Goal: Transaction & Acquisition: Purchase product/service

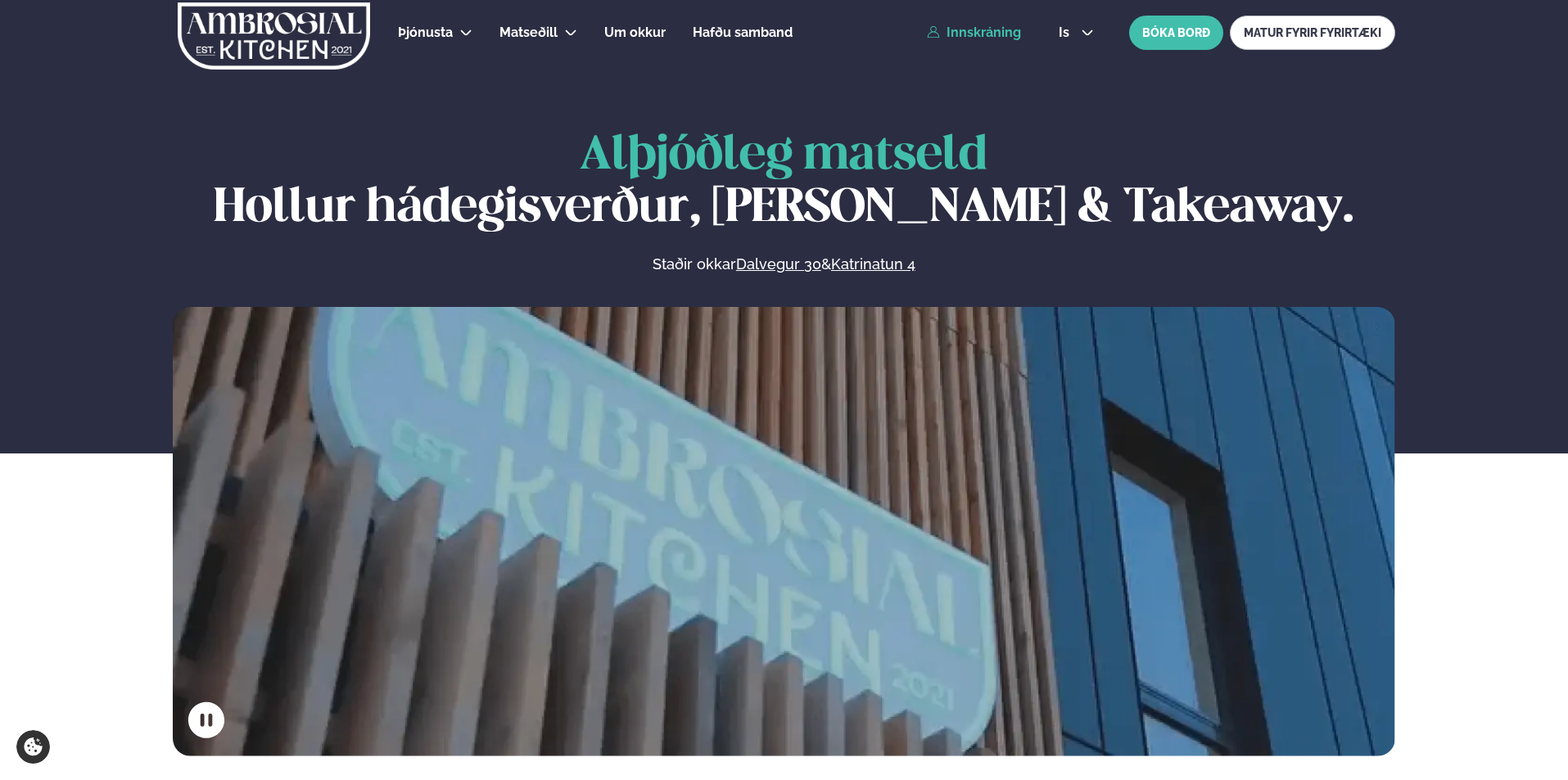
click at [990, 27] on link "Innskráning" at bounding box center [974, 33] width 94 height 15
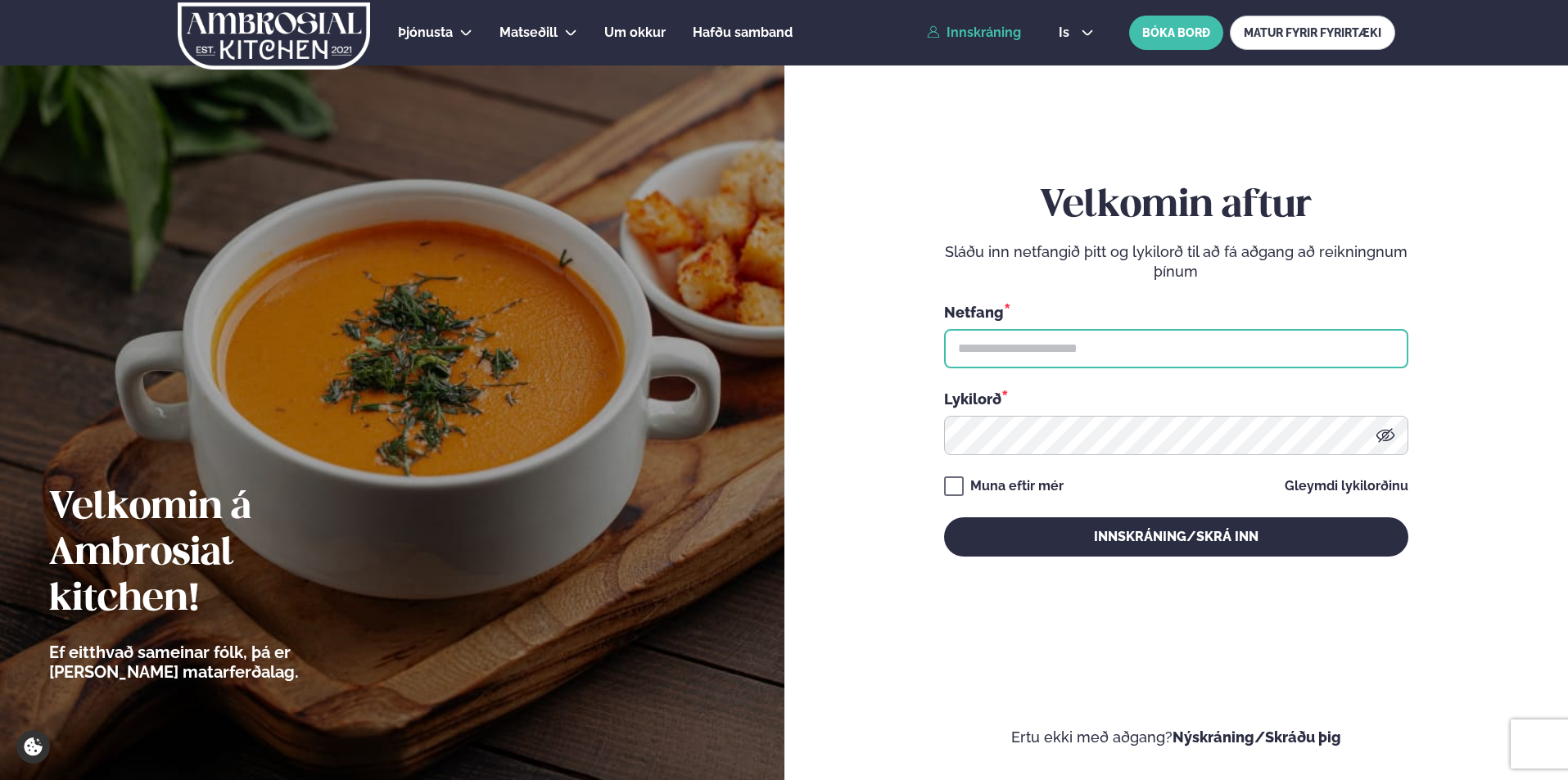
type input "**********"
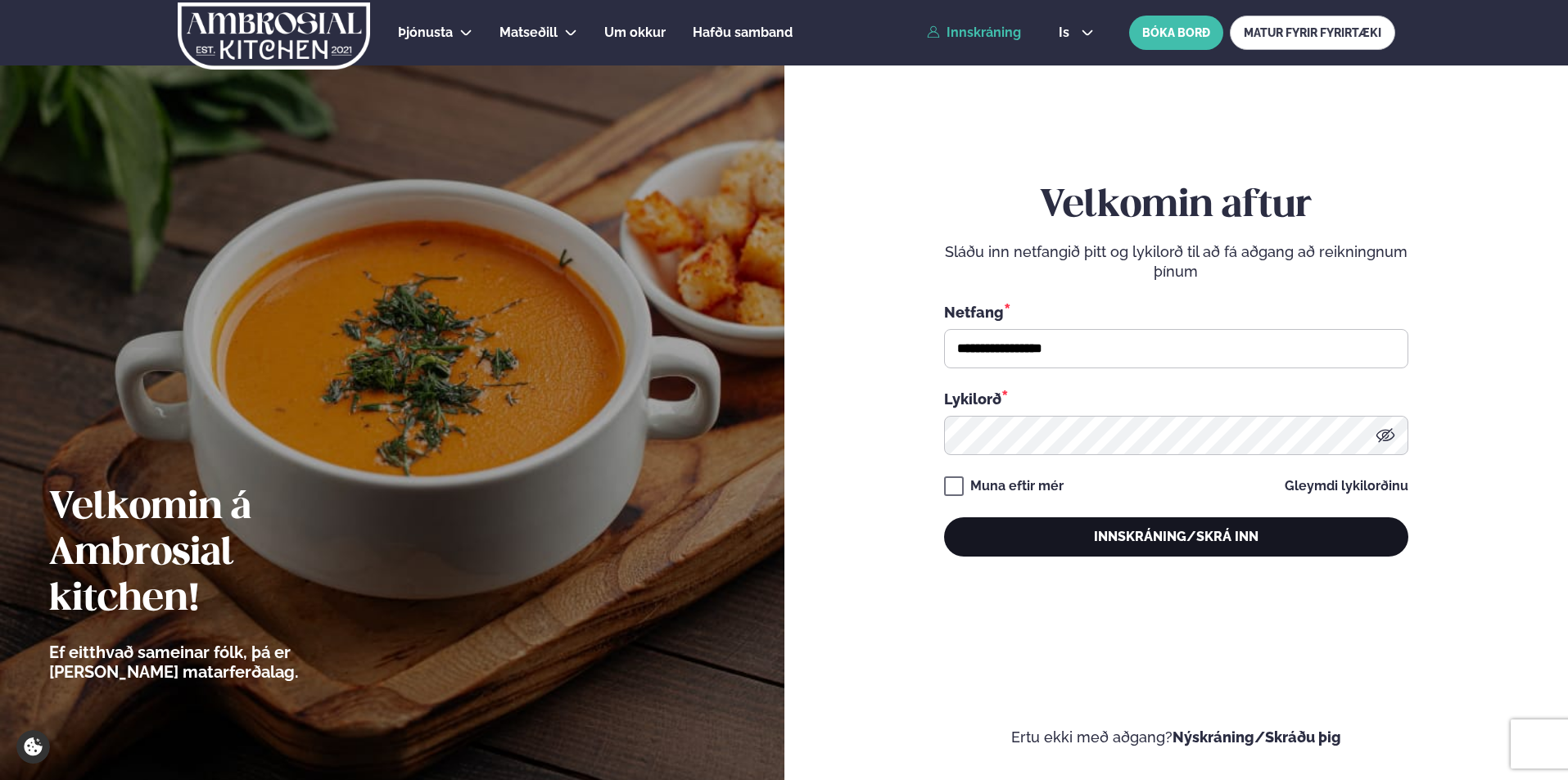
click at [1063, 533] on button "Innskráning/Skrá inn" at bounding box center [1177, 537] width 464 height 40
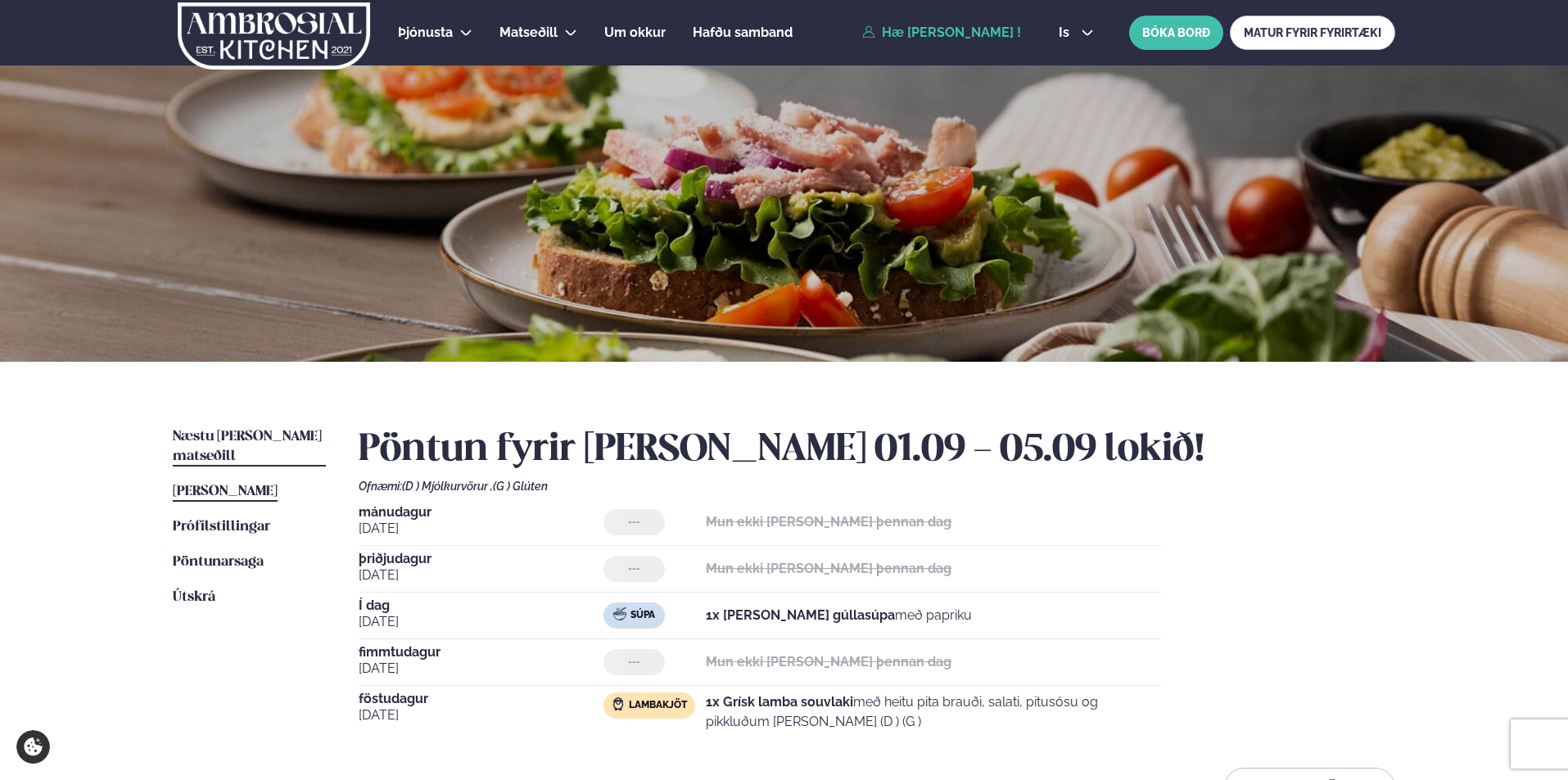
click at [268, 433] on span "Næstu [PERSON_NAME] matseðill" at bounding box center [246, 447] width 149 height 33
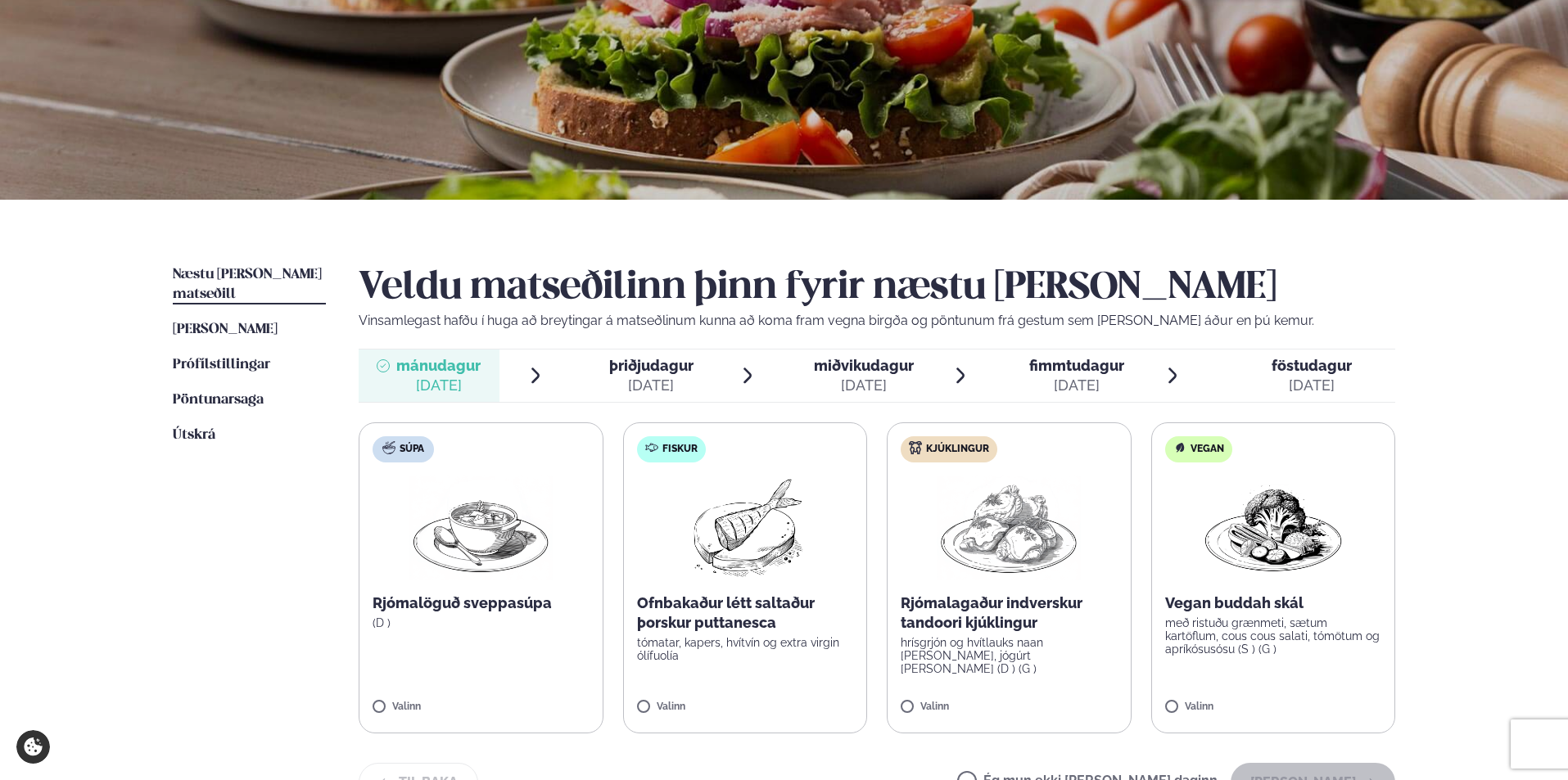
scroll to position [211, 0]
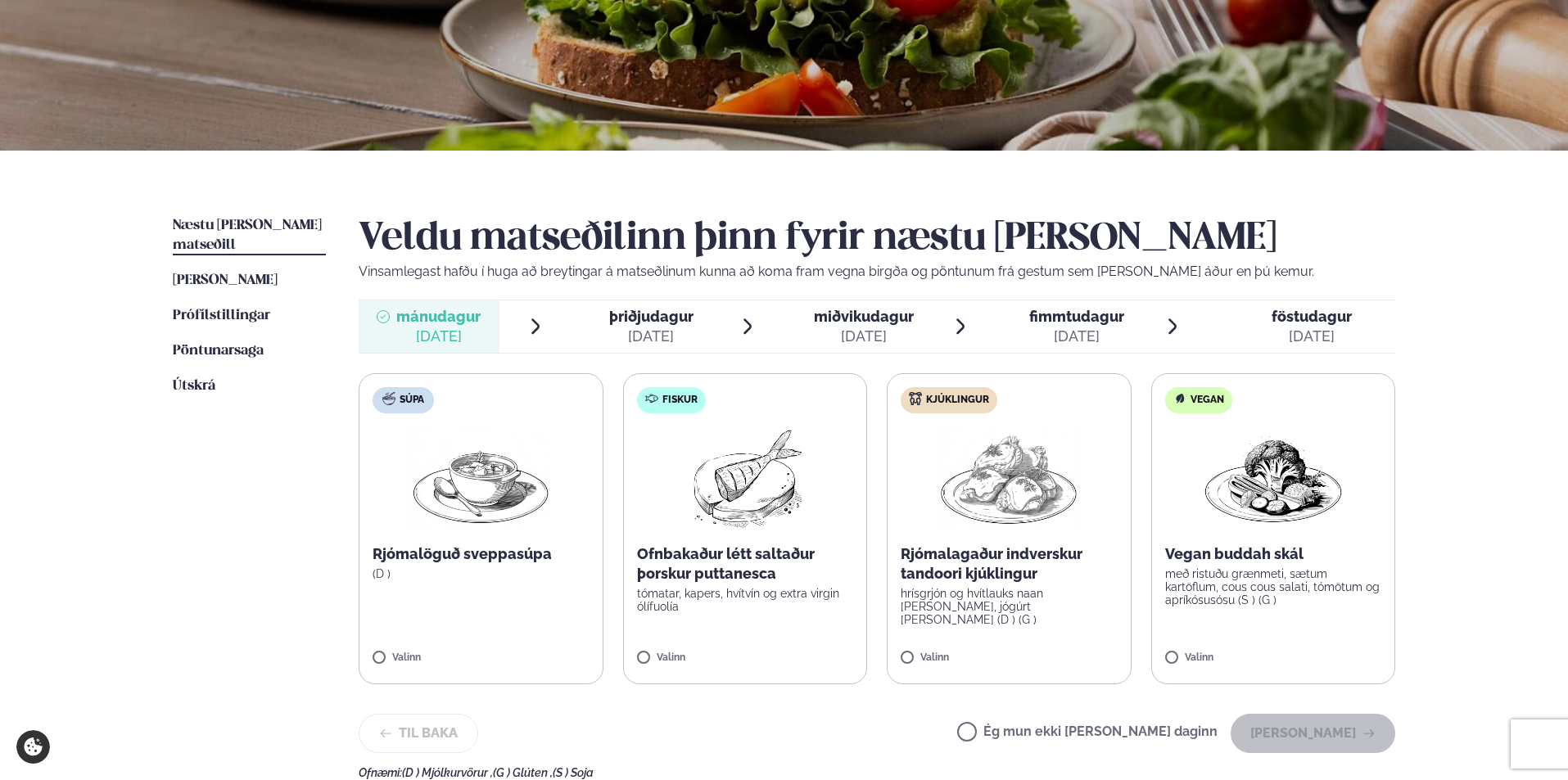
drag, startPoint x: 1451, startPoint y: 305, endPoint x: 1473, endPoint y: 290, distance: 26.6
click at [1459, 299] on div "Þjónusta Hádegismatur fyrir fyrirtæki Fyrirtækja veitingar Einkapartý Matseðill…" at bounding box center [784, 483] width 1568 height 1388
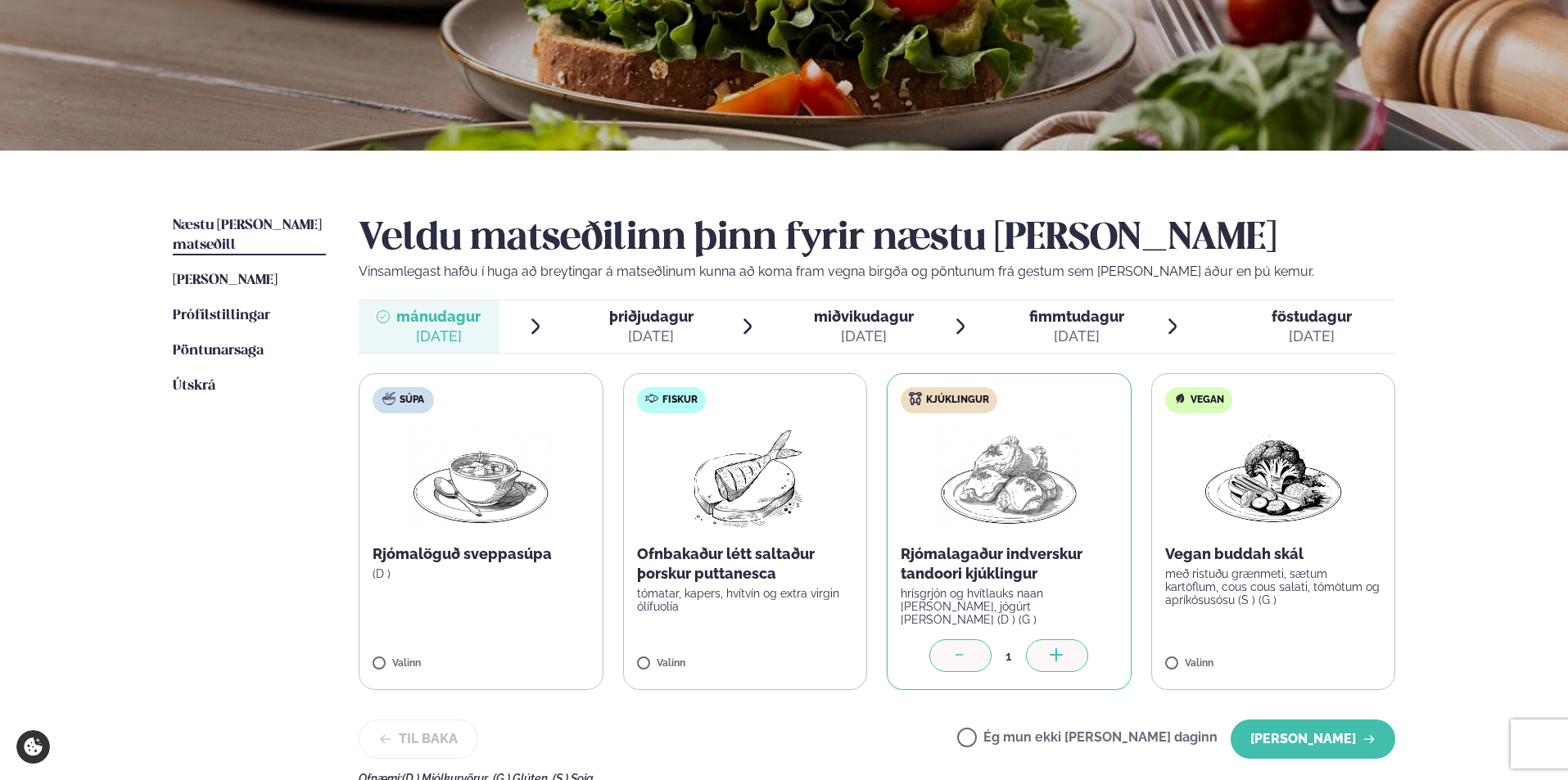
click at [775, 506] on img at bounding box center [745, 478] width 145 height 105
click at [970, 660] on div at bounding box center [960, 655] width 62 height 33
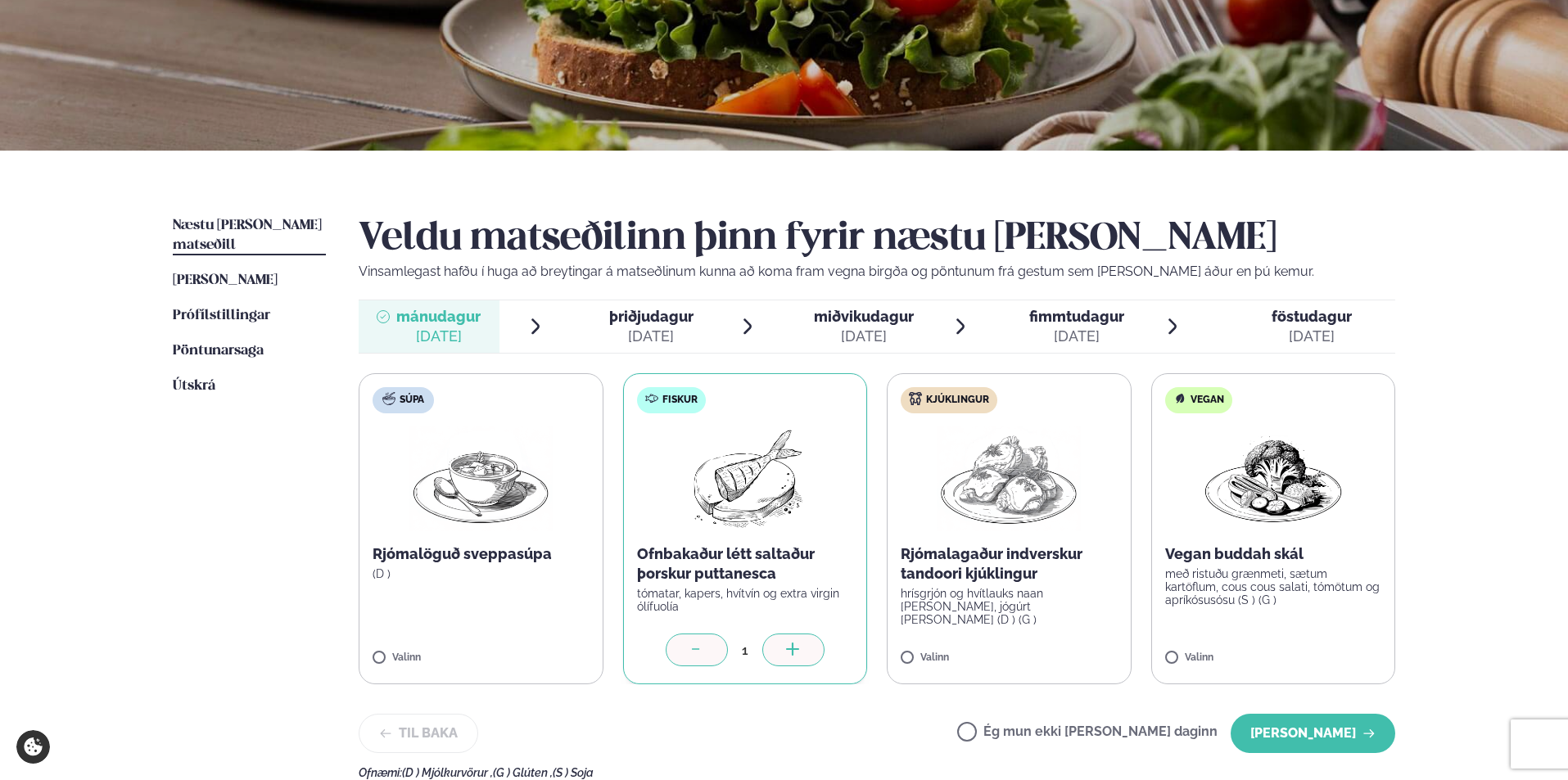
click at [707, 652] on div at bounding box center [696, 650] width 62 height 33
click at [1014, 506] on img at bounding box center [1009, 478] width 144 height 105
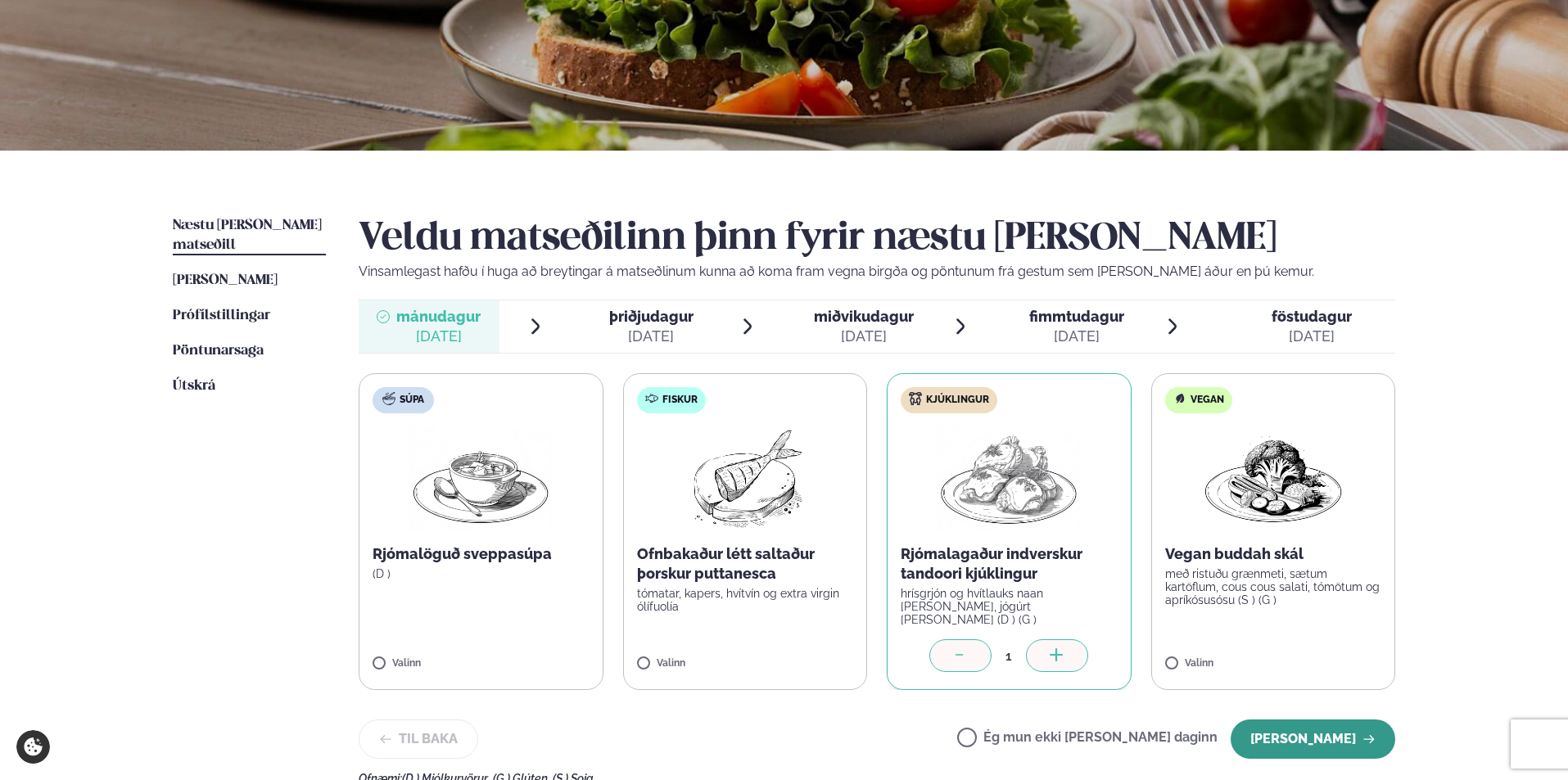
click at [1297, 735] on button "[PERSON_NAME]" at bounding box center [1313, 740] width 164 height 40
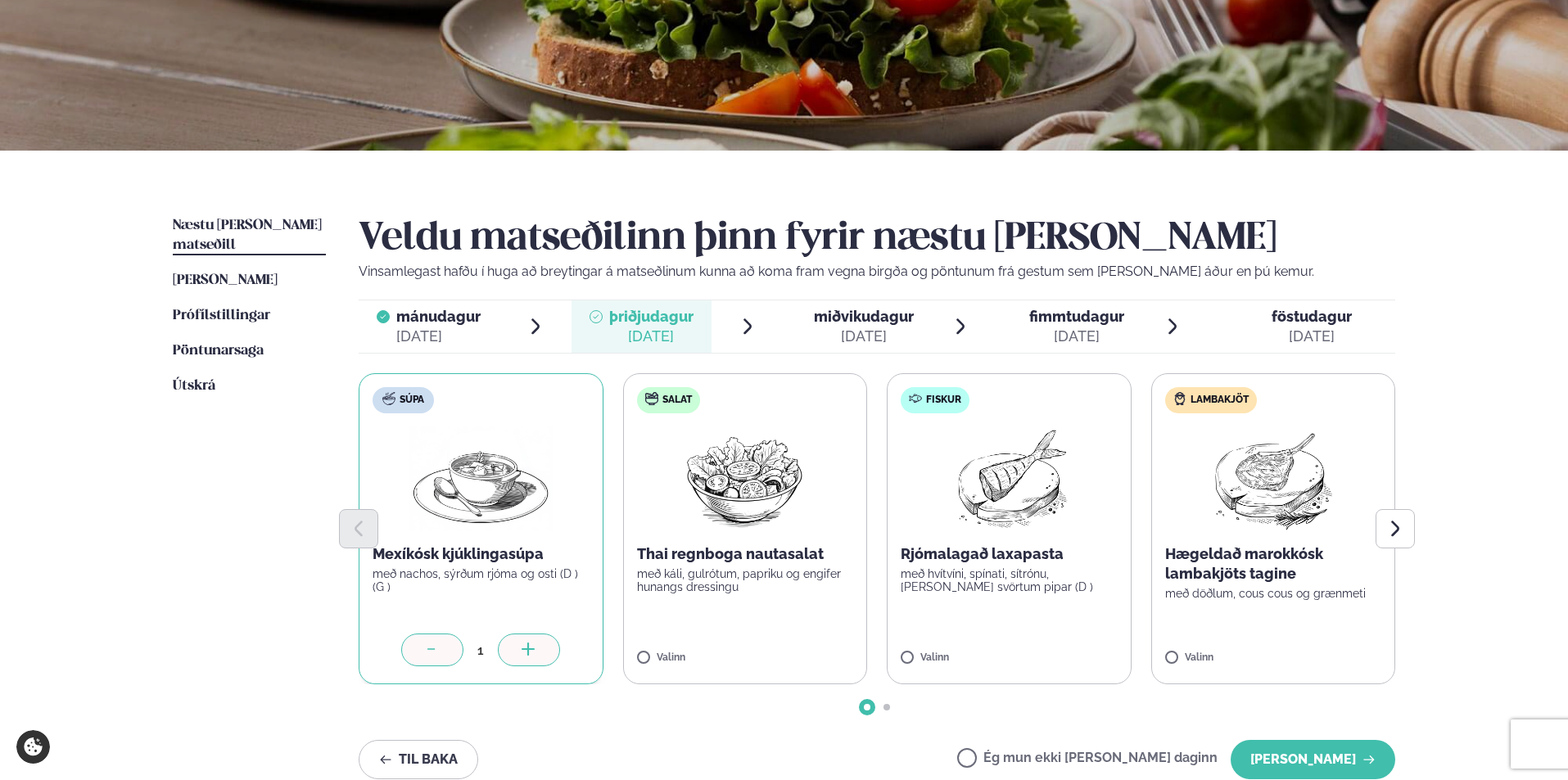
click at [1185, 651] on label "Lambakjöt Hægeldað marokkósk lambakjöts tagine með döðlum, cous cous og grænmet…" at bounding box center [1273, 529] width 244 height 311
click at [1249, 646] on div at bounding box center [1225, 650] width 62 height 33
click at [441, 651] on icon at bounding box center [432, 651] width 17 height 17
click at [1287, 768] on button "[PERSON_NAME]" at bounding box center [1313, 760] width 164 height 40
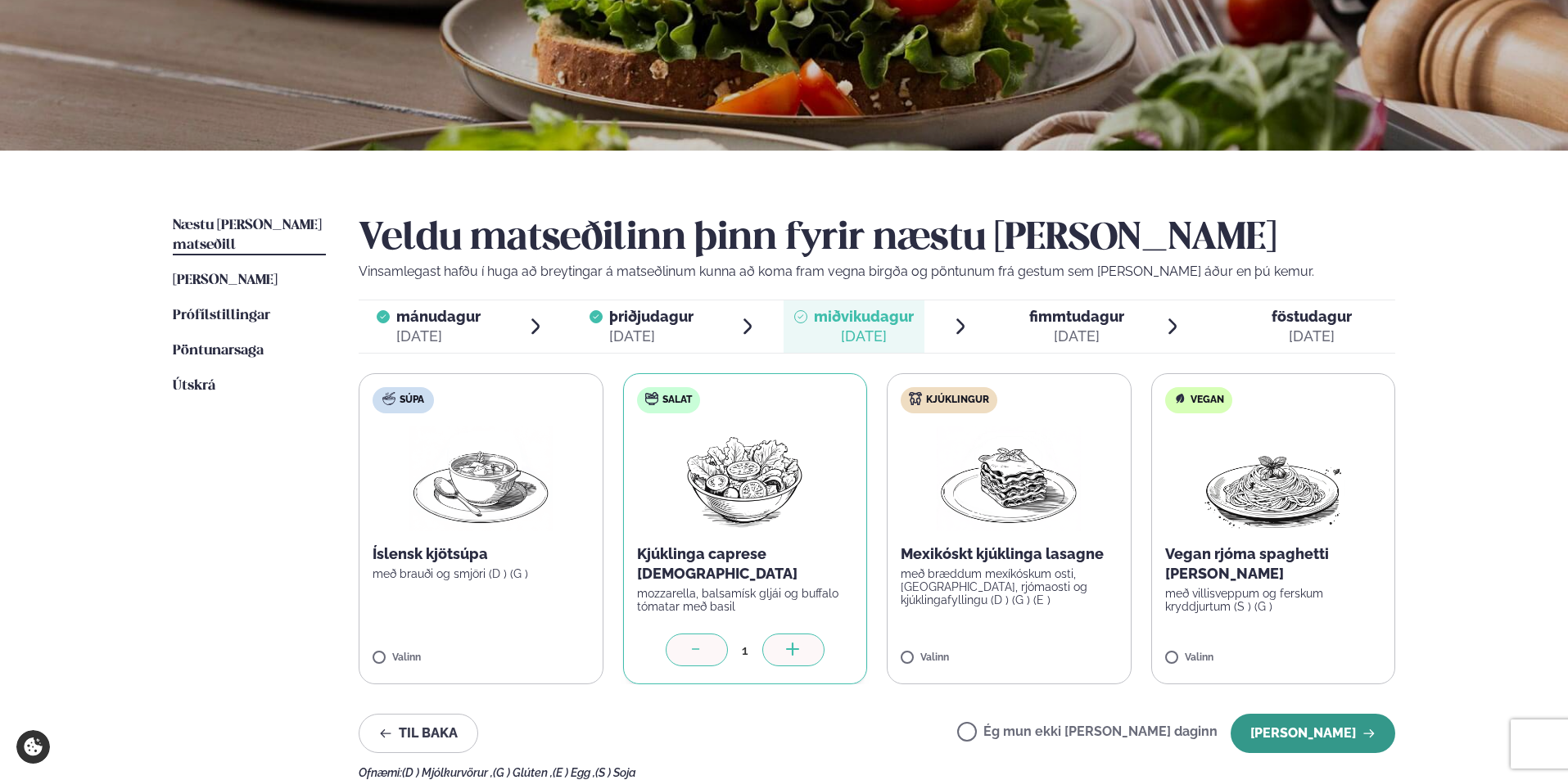
click at [1296, 740] on button "[PERSON_NAME]" at bounding box center [1313, 733] width 164 height 40
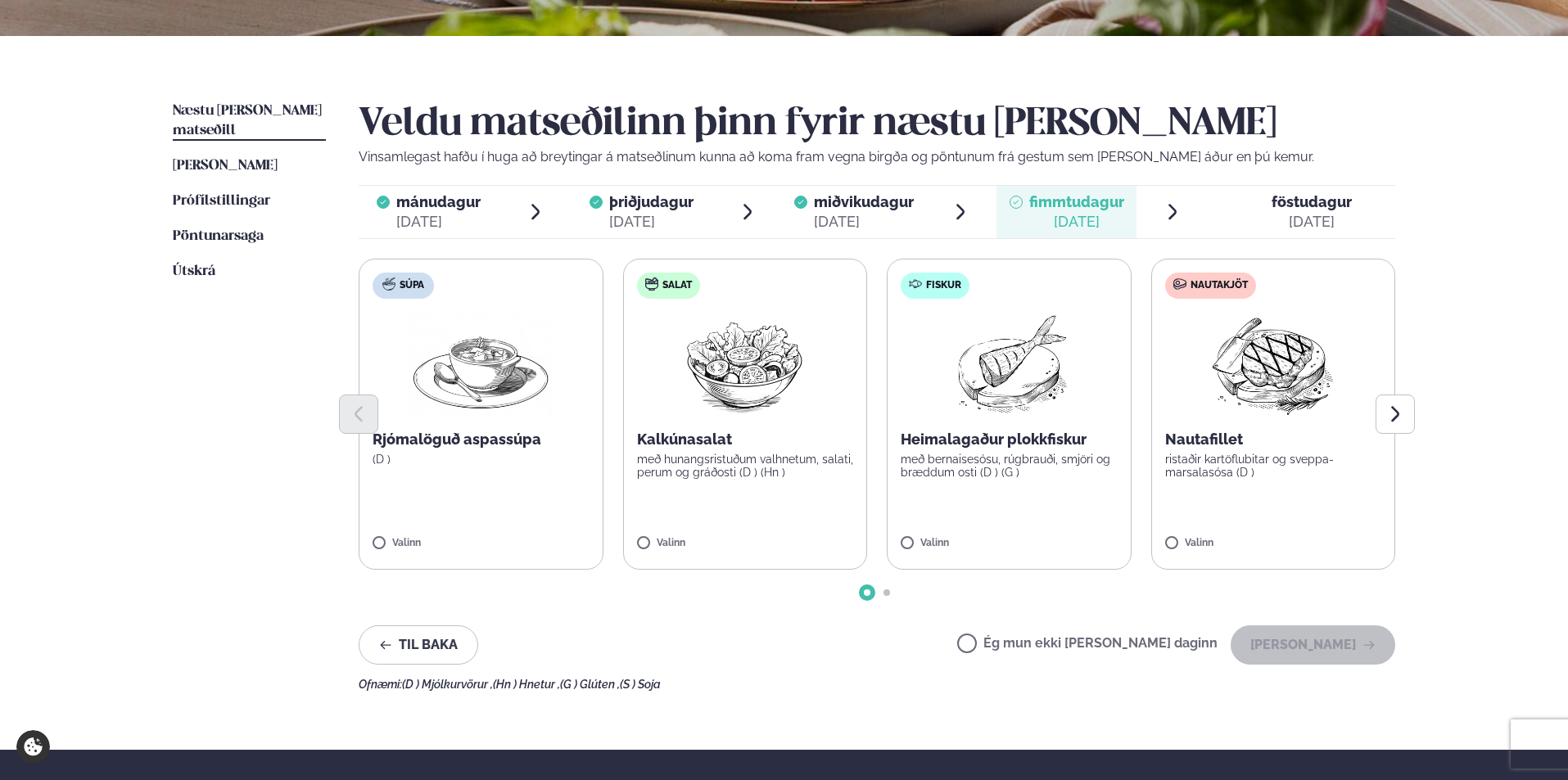
scroll to position [378, 0]
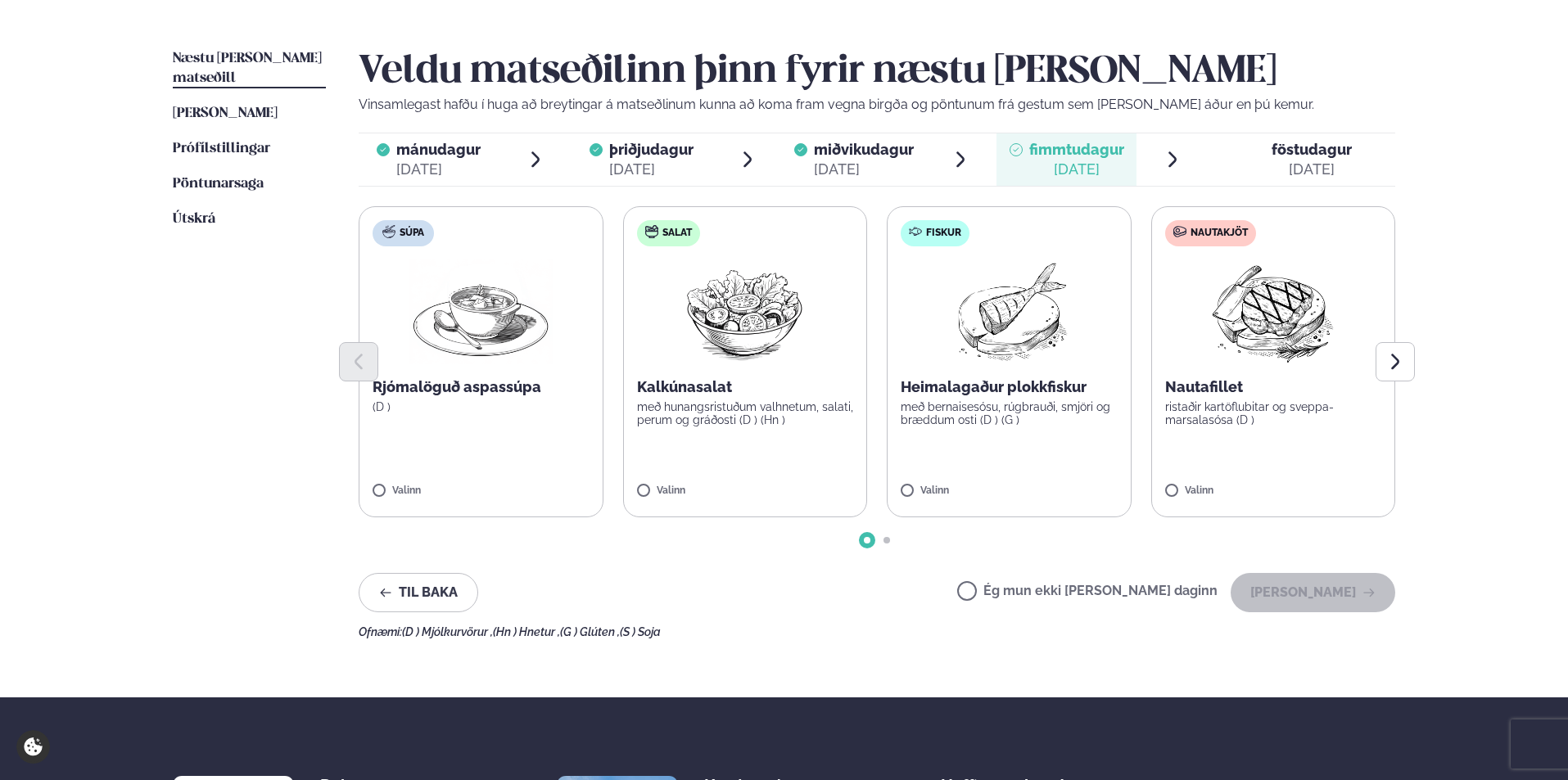
click at [1231, 482] on label "Nautakjöt Nautafillet ristaðir kartöflubitar og sveppa- marsalasósa (D ) Valinn" at bounding box center [1273, 362] width 244 height 311
click at [1352, 589] on button "[PERSON_NAME]" at bounding box center [1313, 593] width 164 height 40
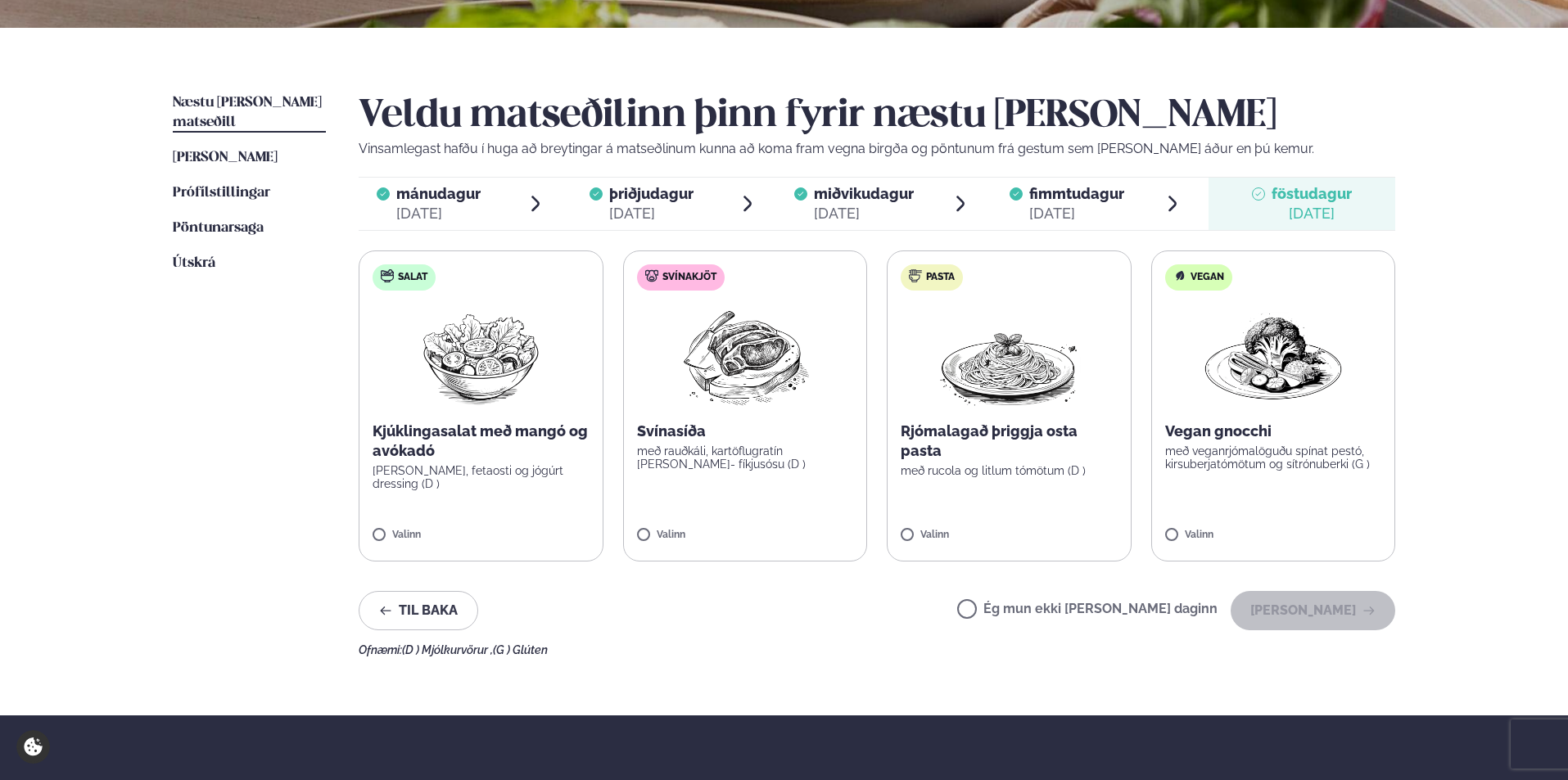
scroll to position [296, 0]
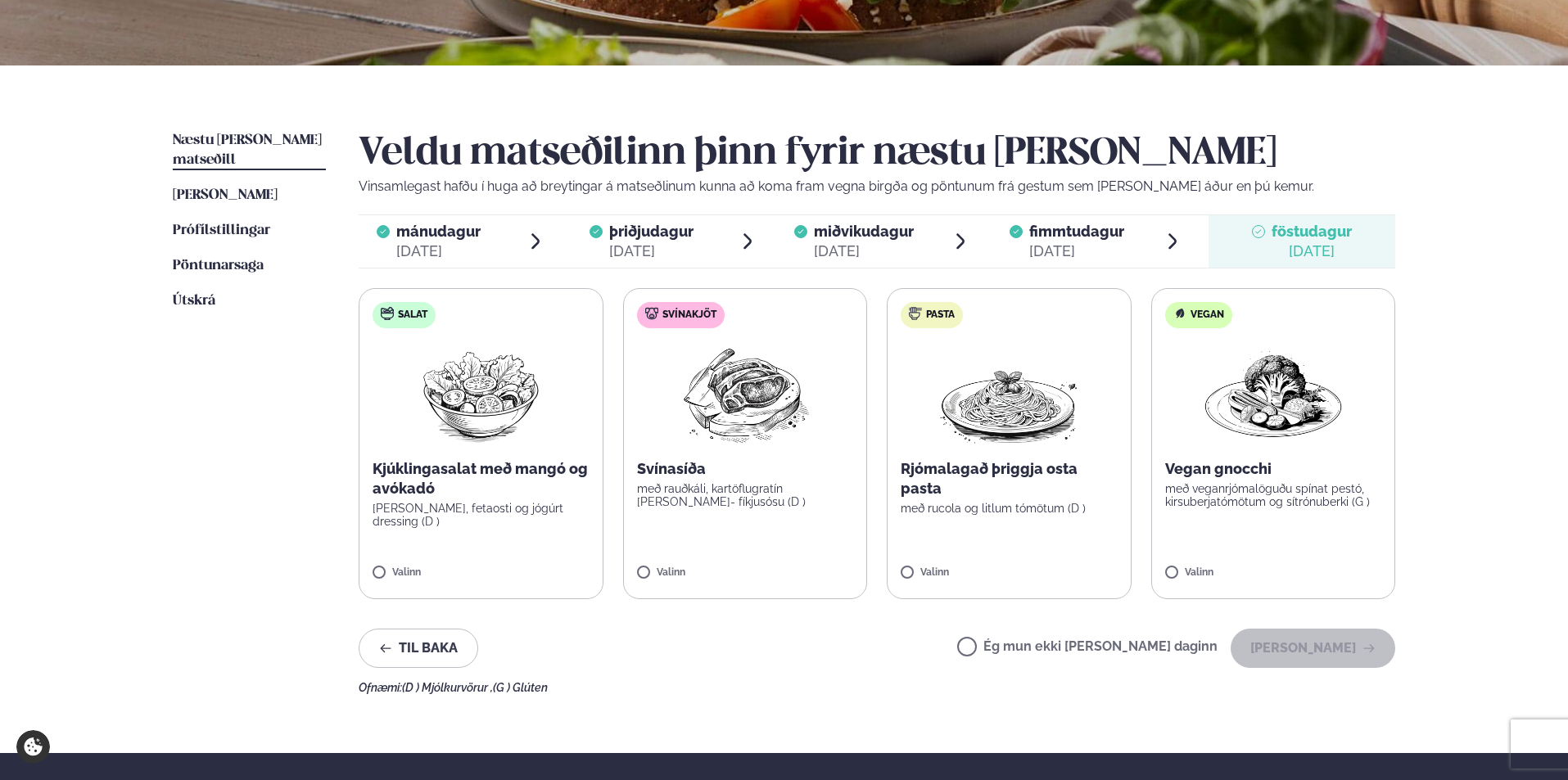
click at [1029, 649] on label "Ég mun ekki [PERSON_NAME] daginn" at bounding box center [1088, 649] width 260 height 18
click at [1323, 652] on button "[PERSON_NAME]" at bounding box center [1313, 648] width 164 height 40
